Goal: Task Accomplishment & Management: Complete application form

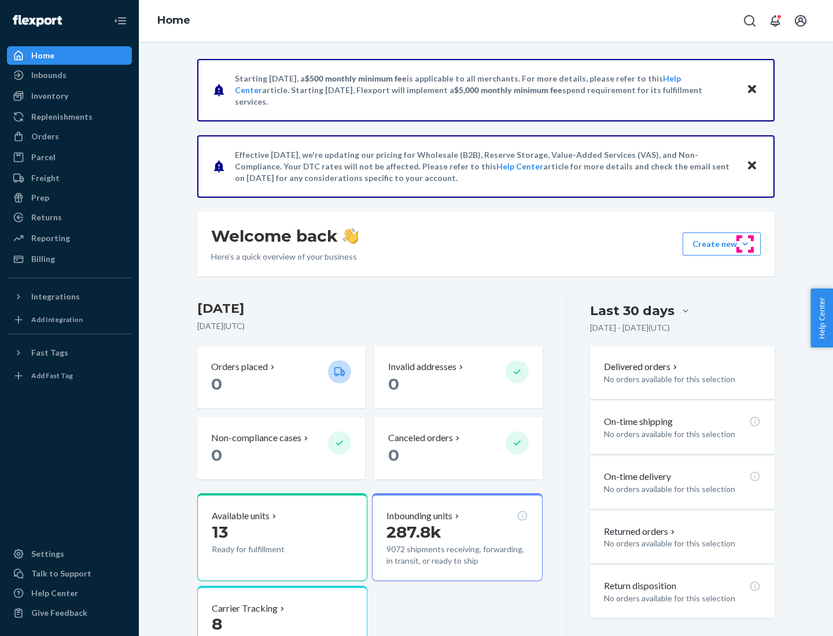
click at [745, 244] on button "Create new Create new inbound Create new order Create new product" at bounding box center [721, 243] width 78 height 23
click at [69, 75] on div "Inbounds" at bounding box center [69, 75] width 123 height 16
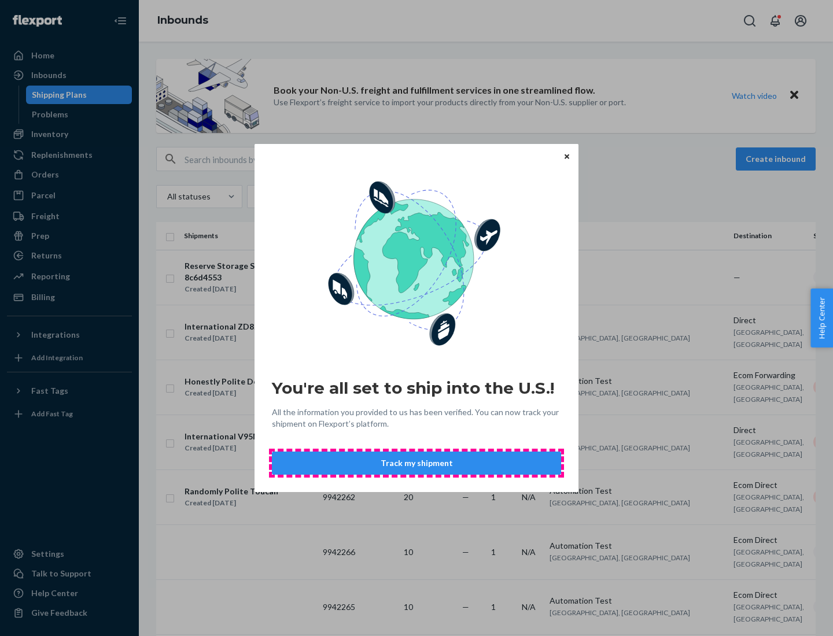
click at [416, 463] on button "Track my shipment" at bounding box center [416, 463] width 289 height 23
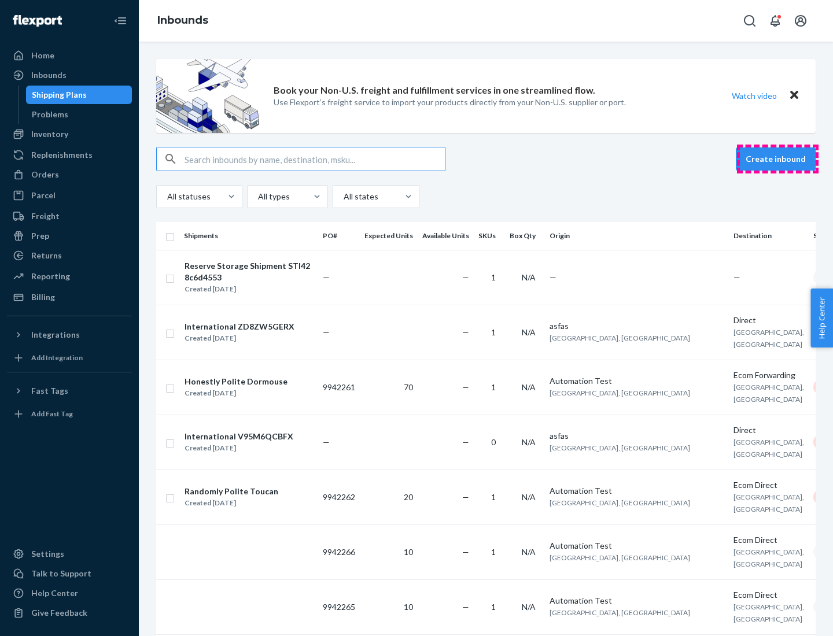
click at [777, 159] on button "Create inbound" at bounding box center [775, 158] width 80 height 23
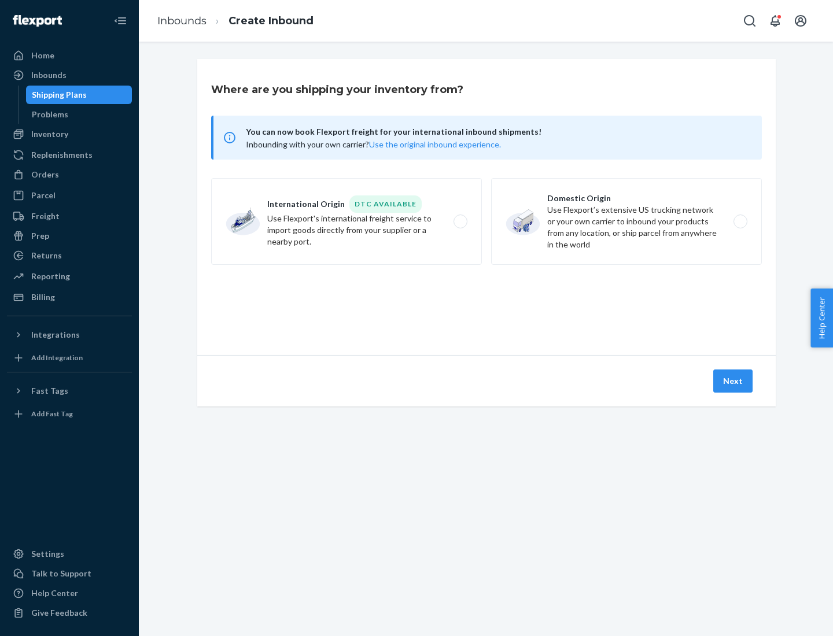
click at [346, 221] on label "International Origin DTC Available Use Flexport's international freight service…" at bounding box center [346, 221] width 271 height 87
click at [460, 221] on input "International Origin DTC Available Use Flexport's international freight service…" at bounding box center [464, 222] width 8 height 8
radio input "true"
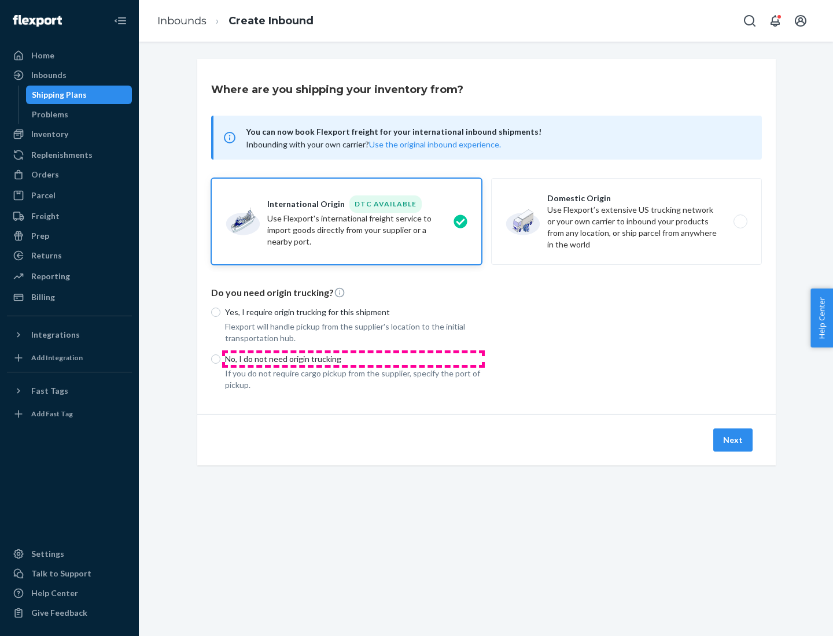
click at [353, 358] on p "No, I do not need origin trucking" at bounding box center [353, 359] width 257 height 12
click at [220, 358] on input "No, I do not need origin trucking" at bounding box center [215, 358] width 9 height 9
radio input "true"
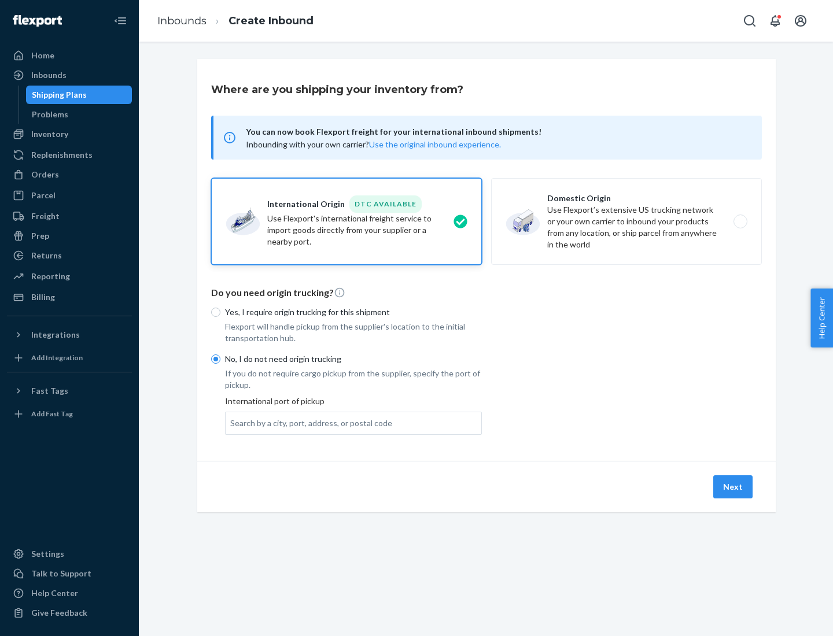
click at [308, 423] on div "Search by a city, port, address, or postal code" at bounding box center [311, 423] width 162 height 12
click at [231, 423] on input "Search by a city, port, address, or postal code" at bounding box center [230, 423] width 1 height 12
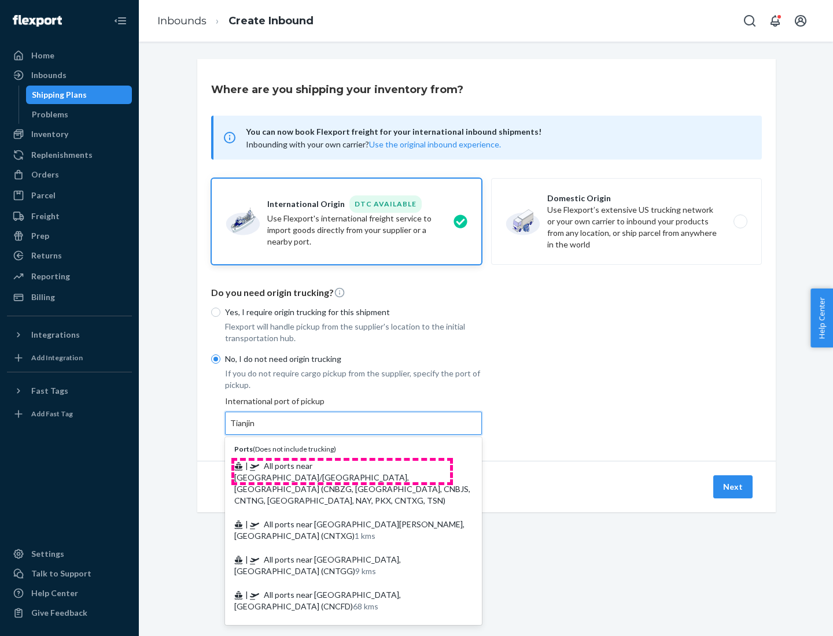
click at [342, 465] on span "| All ports near [GEOGRAPHIC_DATA]/[GEOGRAPHIC_DATA], [GEOGRAPHIC_DATA] (CNBZG,…" at bounding box center [352, 483] width 236 height 45
click at [256, 429] on input "Tianjin" at bounding box center [242, 423] width 25 height 12
type input "All ports near [GEOGRAPHIC_DATA]/[GEOGRAPHIC_DATA], [GEOGRAPHIC_DATA] (CNBZG, […"
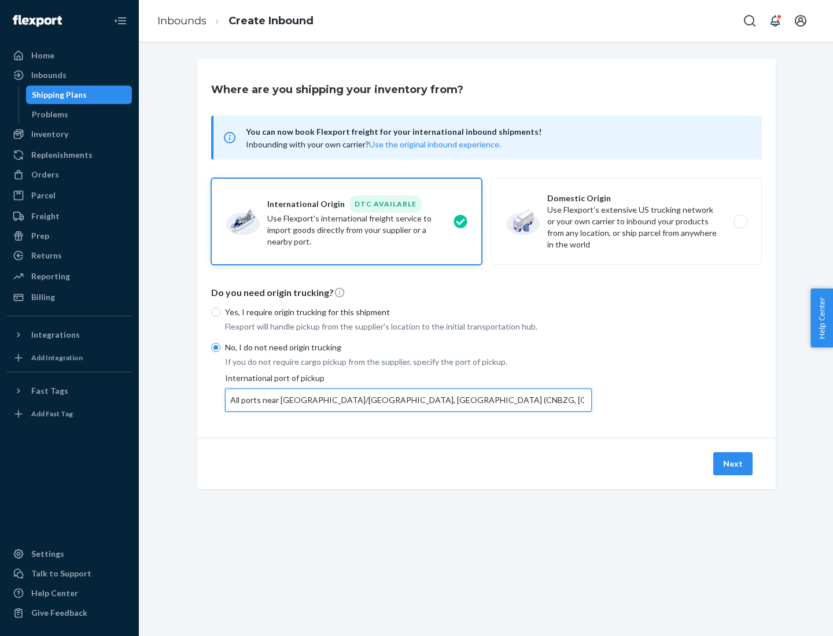
click at [733, 463] on button "Next" at bounding box center [732, 463] width 39 height 23
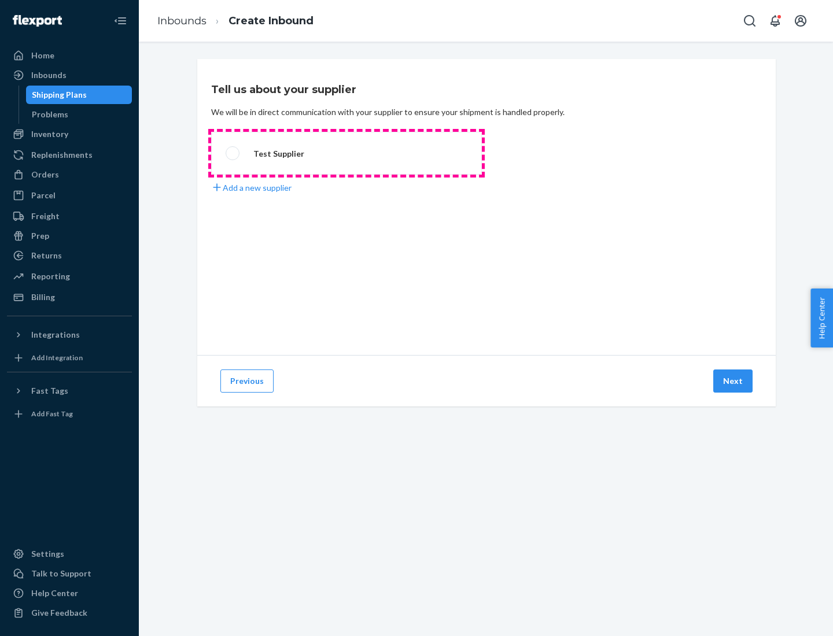
click at [346, 153] on label "Test Supplier" at bounding box center [346, 153] width 271 height 43
click at [233, 153] on input "Test Supplier" at bounding box center [229, 154] width 8 height 8
radio input "true"
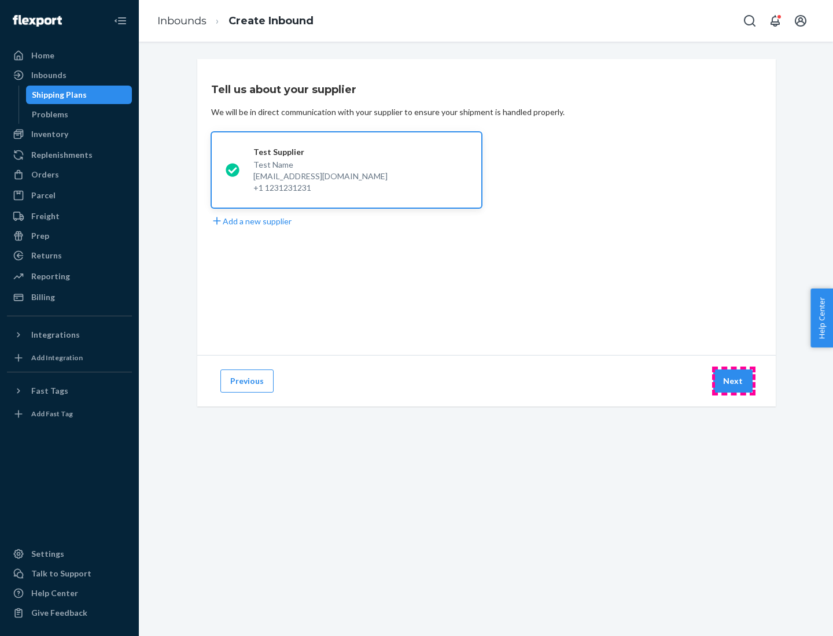
click at [733, 381] on button "Next" at bounding box center [732, 380] width 39 height 23
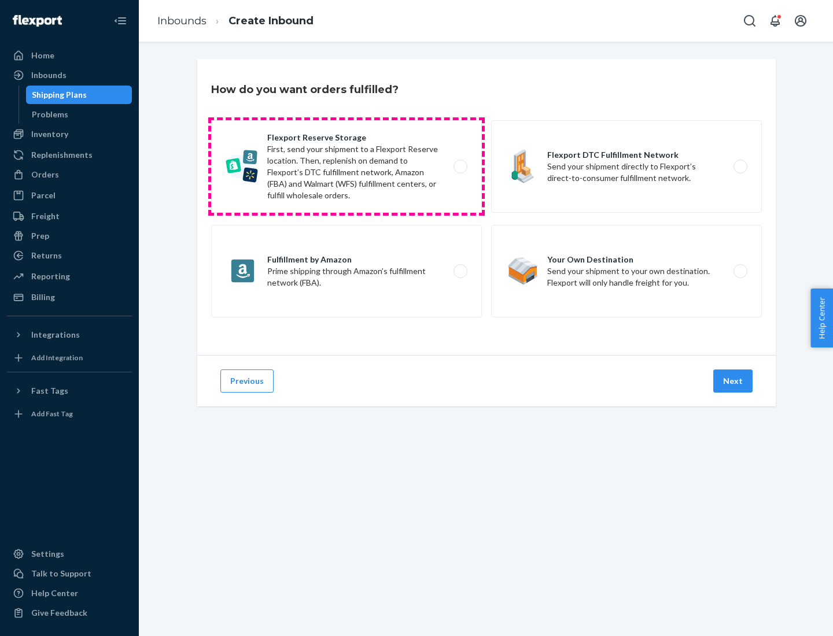
click at [346, 167] on label "Flexport Reserve Storage First, send your shipment to a Flexport Reserve locati…" at bounding box center [346, 166] width 271 height 93
click at [460, 167] on input "Flexport Reserve Storage First, send your shipment to a Flexport Reserve locati…" at bounding box center [464, 167] width 8 height 8
radio input "true"
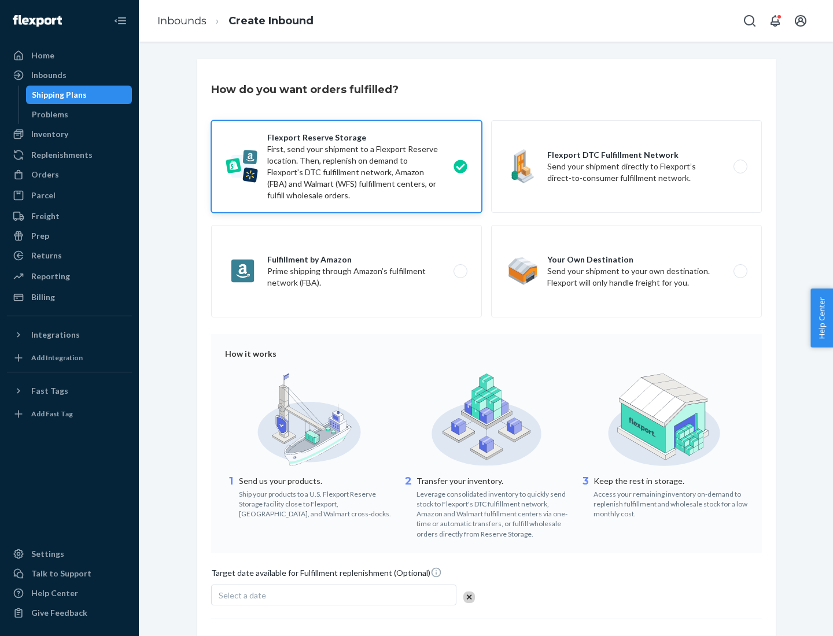
scroll to position [95, 0]
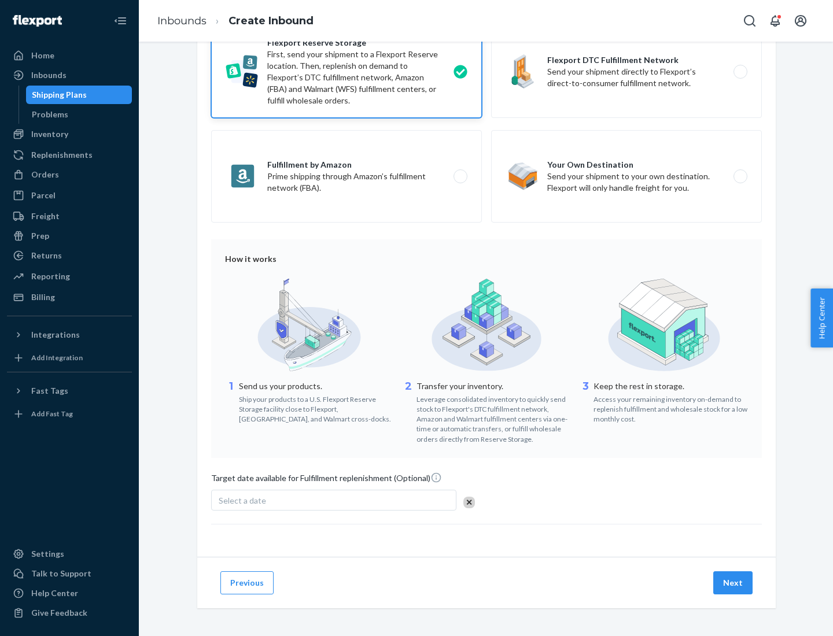
click at [733, 582] on button "Next" at bounding box center [732, 582] width 39 height 23
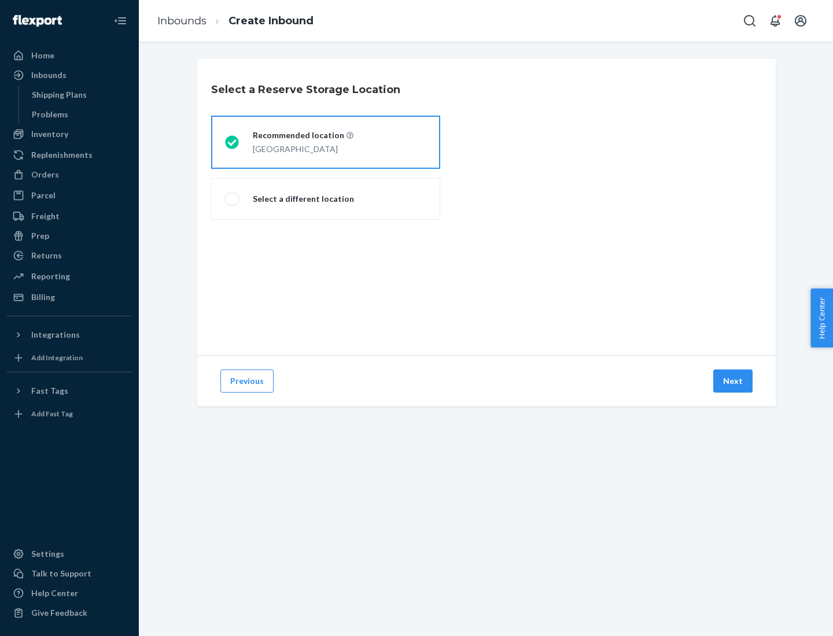
click at [326, 142] on div "[GEOGRAPHIC_DATA]" at bounding box center [303, 148] width 101 height 14
click at [232, 142] on input "Recommended location [GEOGRAPHIC_DATA]" at bounding box center [229, 143] width 8 height 8
click at [733, 381] on button "Next" at bounding box center [732, 380] width 39 height 23
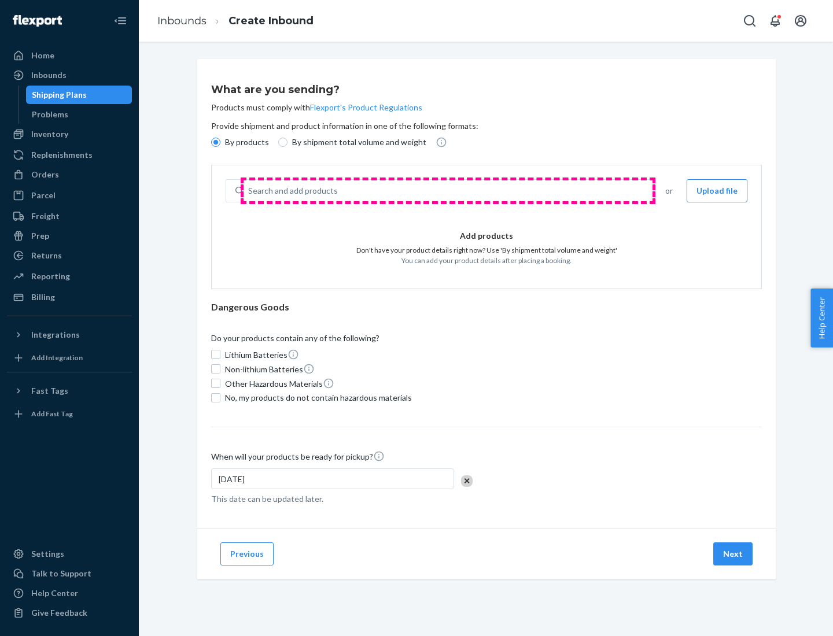
click at [447, 191] on div "Search and add products" at bounding box center [446, 190] width 407 height 21
click at [249, 191] on input "Search and add products" at bounding box center [248, 191] width 1 height 12
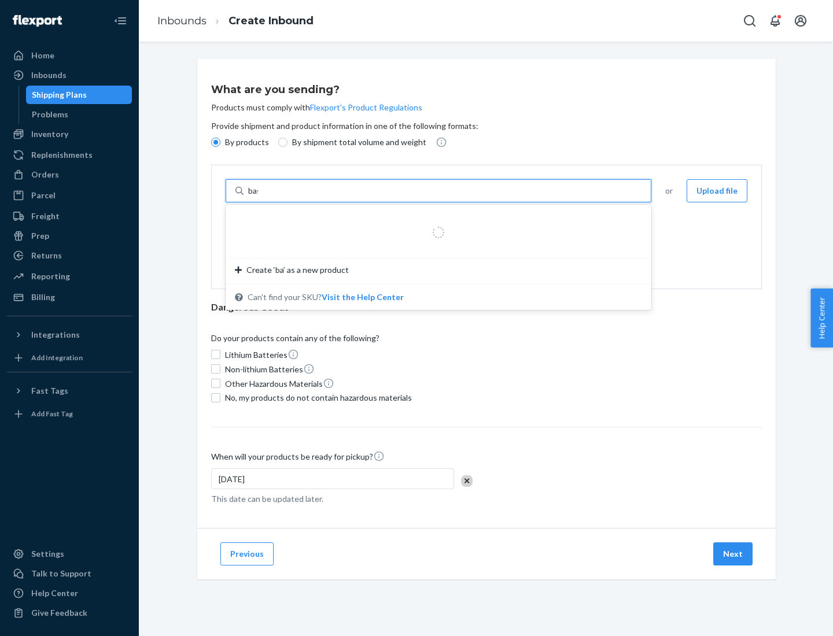
type input "basic"
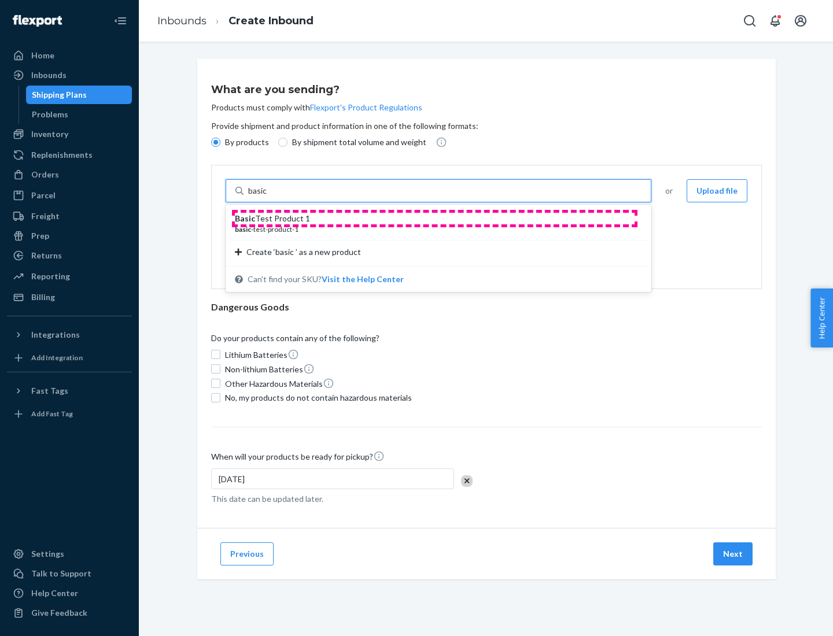
click at [434, 219] on div "Basic Test Product 1" at bounding box center [434, 219] width 398 height 12
click at [269, 197] on input "basic" at bounding box center [258, 191] width 21 height 12
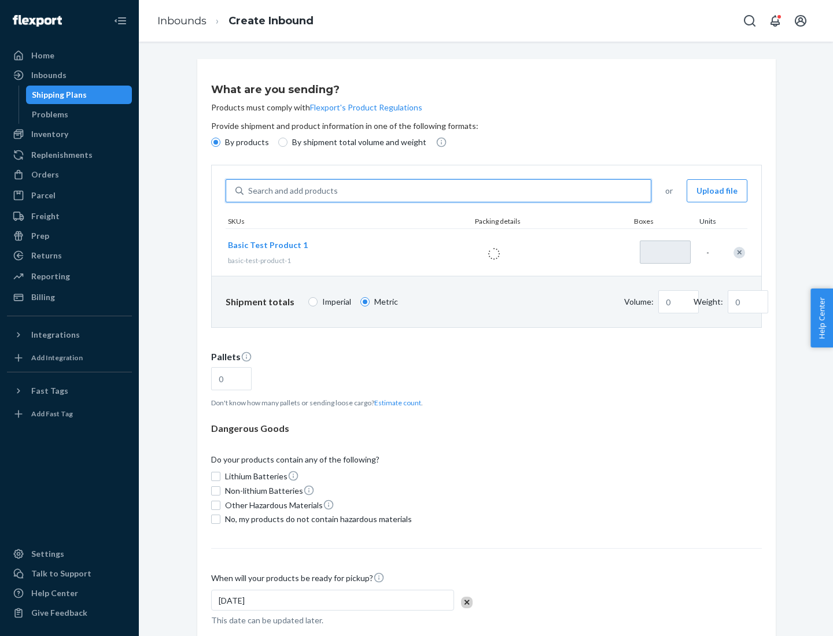
type input "1"
type input "1.09"
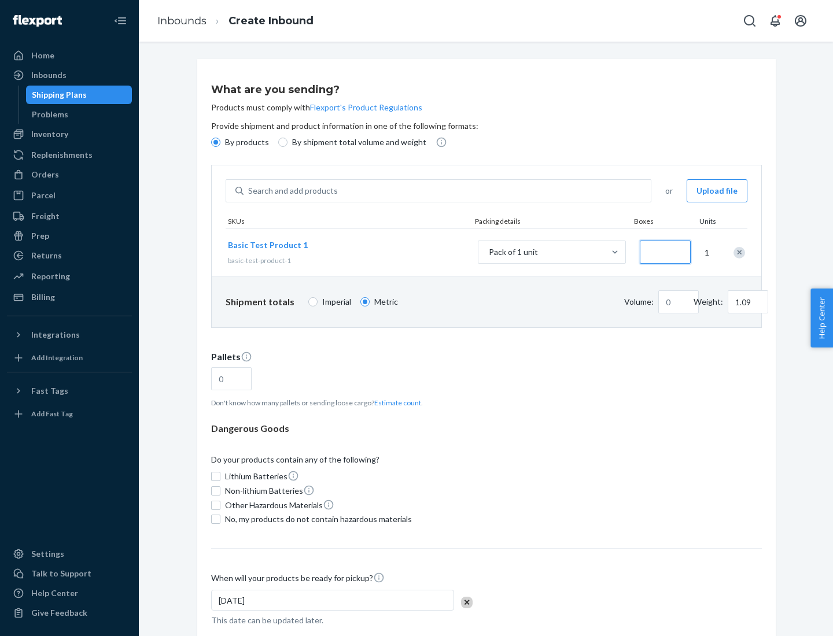
type input "3.27"
type input "30"
type input "0.01"
type input "32.66"
type input "300"
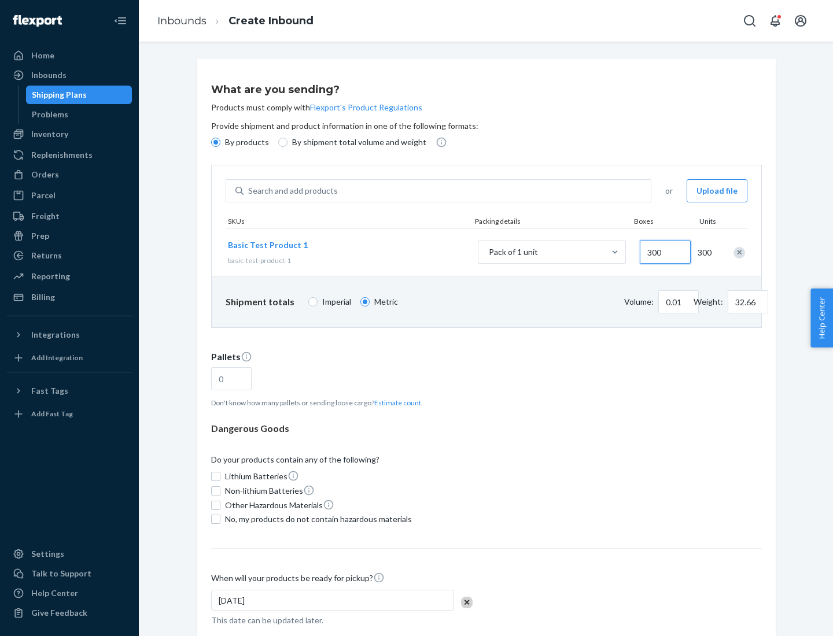
type input "0.07"
type input "326.59"
type input "3000"
type input "0.68"
type input "3265.86"
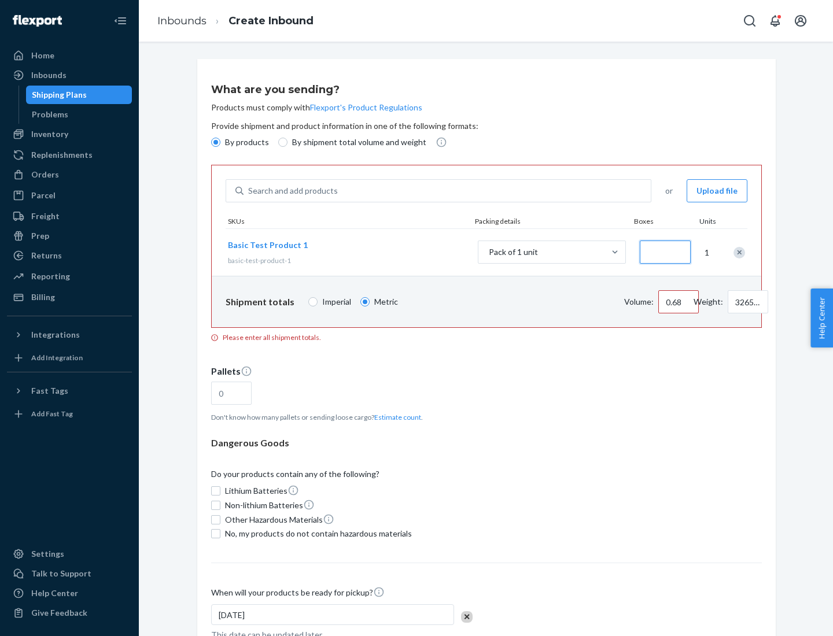
type input "1.09"
type input "10"
type input "10.89"
type input "100"
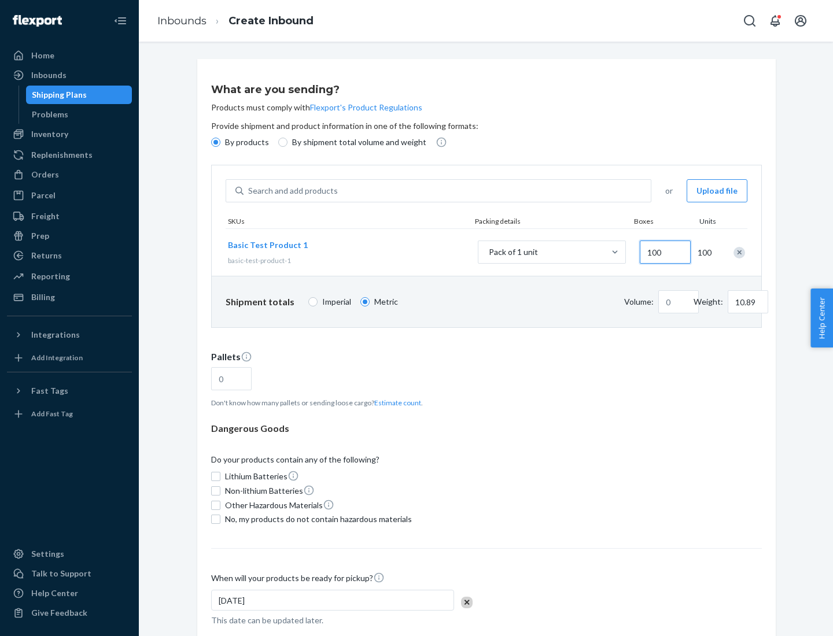
type input "0.02"
type input "108.86"
type input "1000"
type input "0.23"
type input "1088.62"
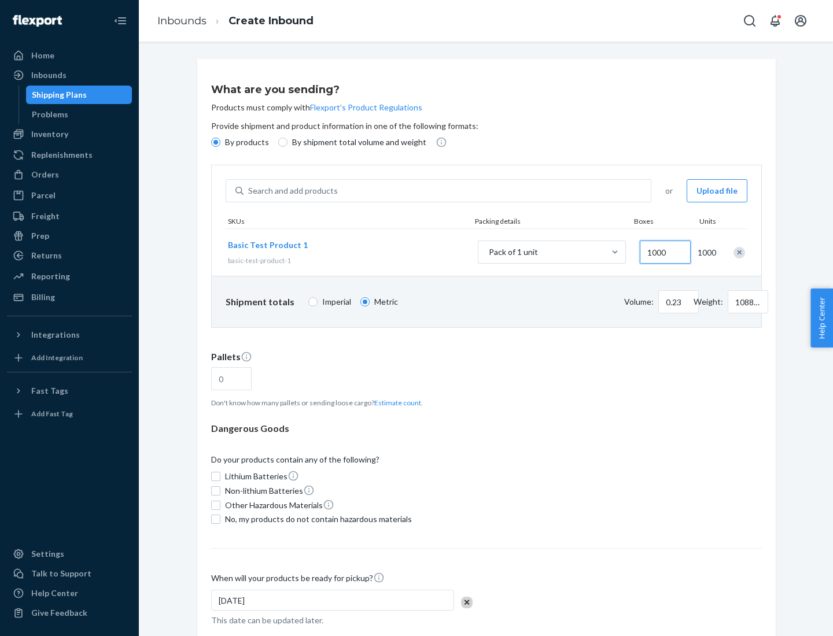
scroll to position [40, 0]
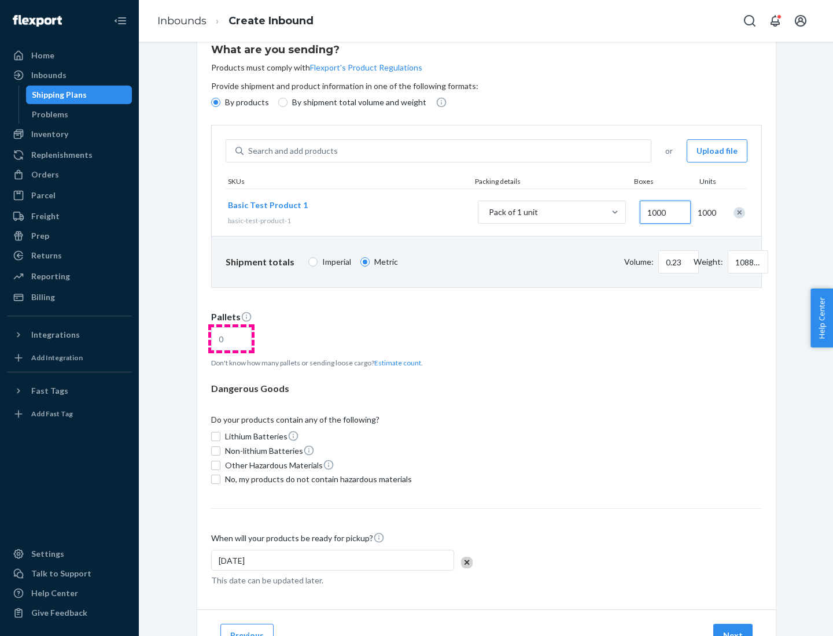
type input "1000"
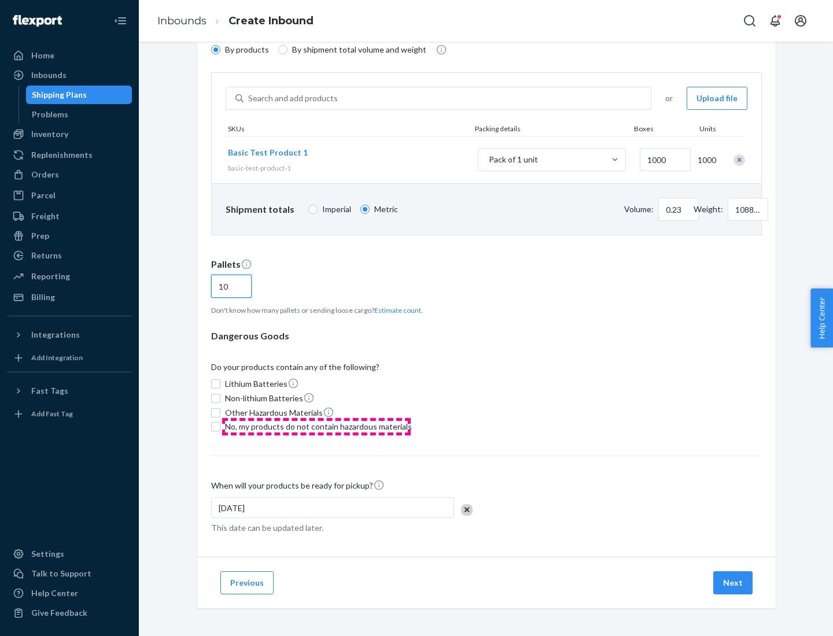
type input "10"
click at [316, 427] on span "No, my products do not contain hazardous materials" at bounding box center [318, 427] width 187 height 12
click at [220, 427] on input "No, my products do not contain hazardous materials" at bounding box center [215, 426] width 9 height 9
checkbox input "true"
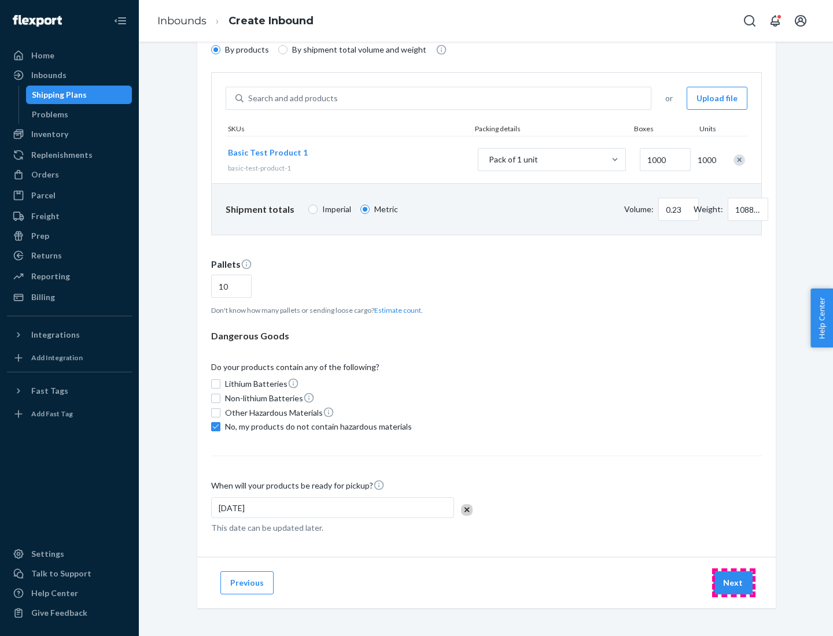
click at [733, 583] on button "Next" at bounding box center [732, 582] width 39 height 23
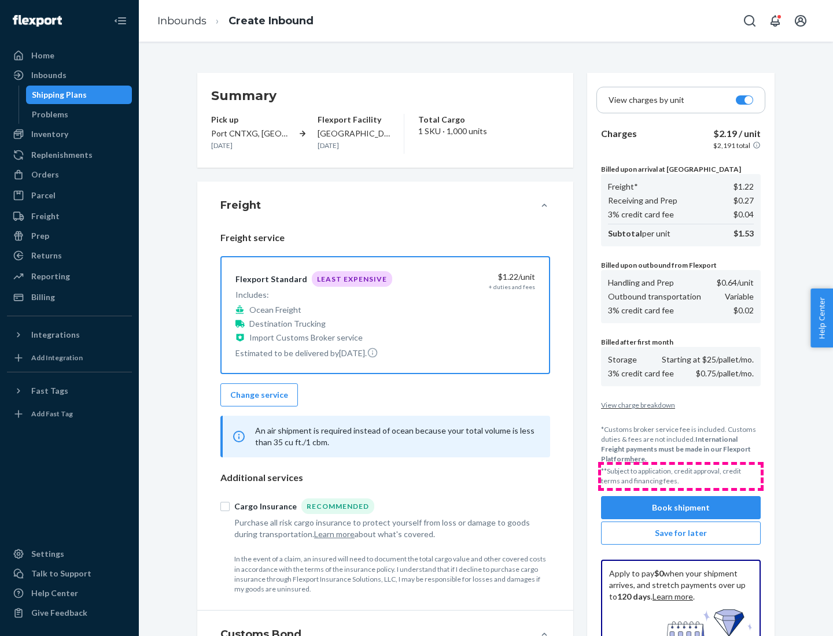
scroll to position [169, 0]
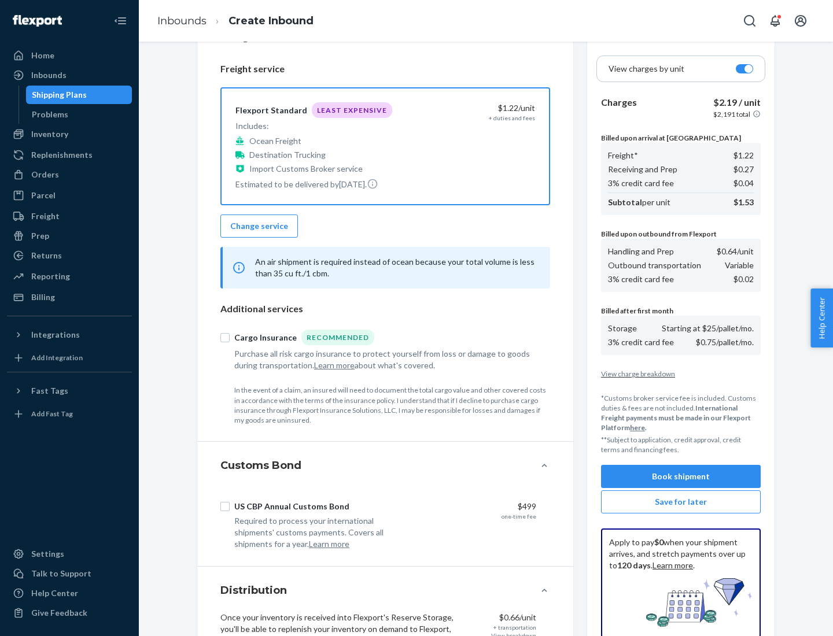
click at [680, 476] on button "Book shipment" at bounding box center [681, 476] width 160 height 23
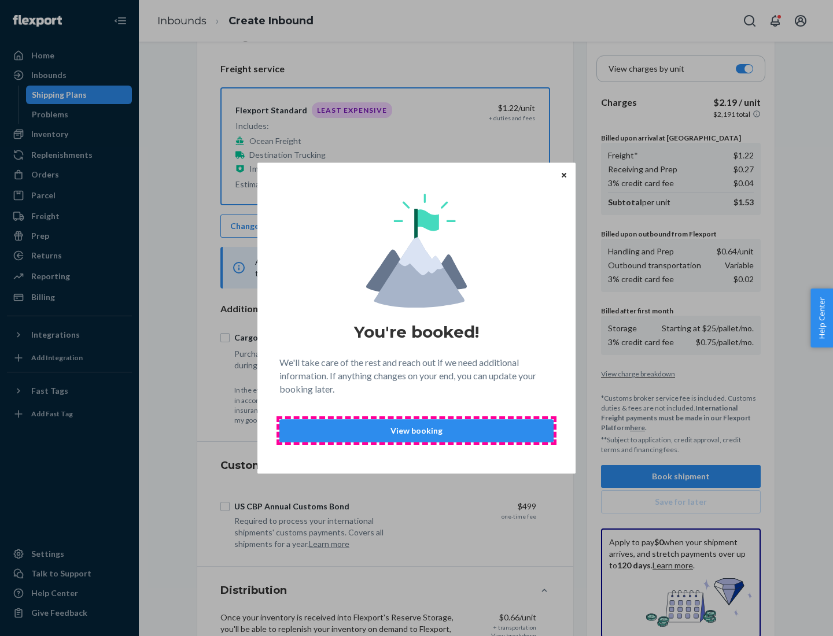
click at [416, 430] on p "View booking" at bounding box center [416, 431] width 254 height 12
